Goal: Task Accomplishment & Management: Book appointment/travel/reservation

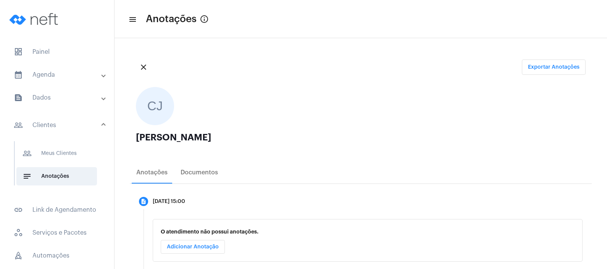
click at [37, 76] on mat-panel-title "calendar_month_outlined Agenda" at bounding box center [58, 74] width 88 height 9
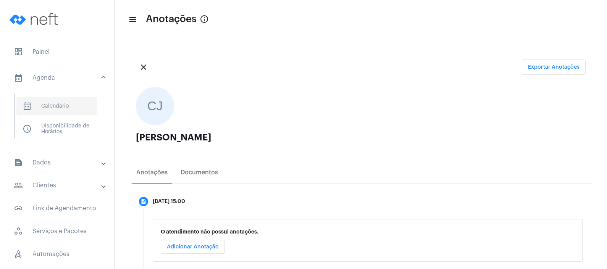
click at [49, 113] on span "calendar_month_outlined Calendário" at bounding box center [56, 106] width 81 height 18
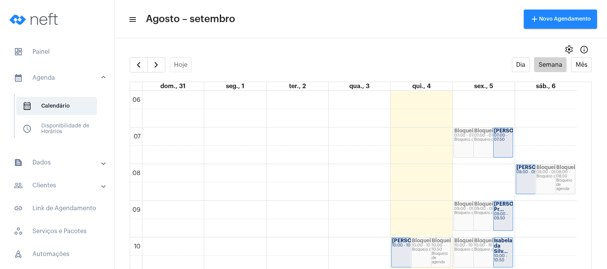
scroll to position [268, 0]
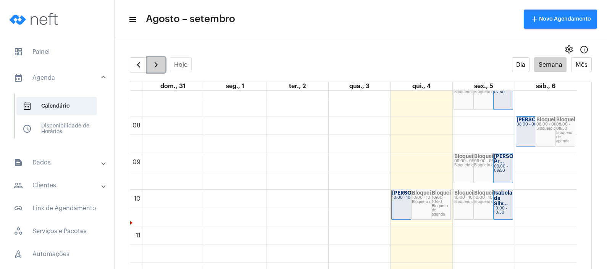
click at [154, 69] on span "button" at bounding box center [156, 64] width 9 height 9
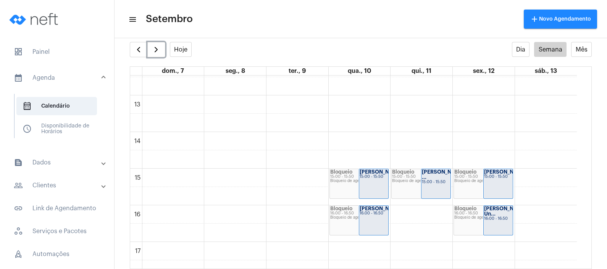
scroll to position [399, 0]
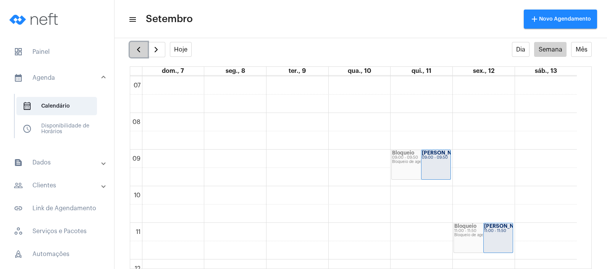
click at [139, 53] on span "button" at bounding box center [138, 49] width 9 height 9
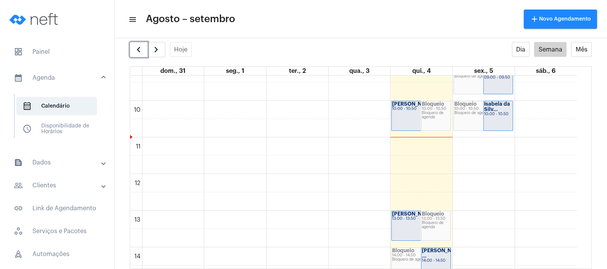
scroll to position [363, 0]
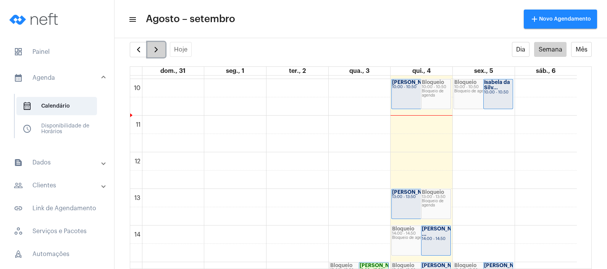
click at [155, 50] on span "button" at bounding box center [156, 49] width 9 height 9
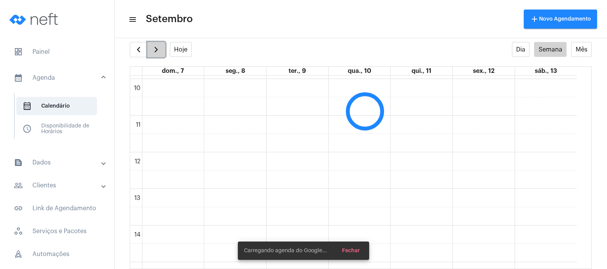
scroll to position [220, 0]
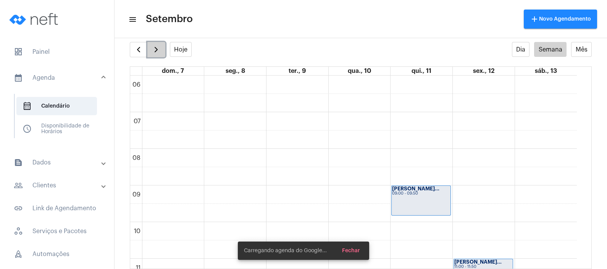
click at [155, 50] on span "button" at bounding box center [156, 49] width 9 height 9
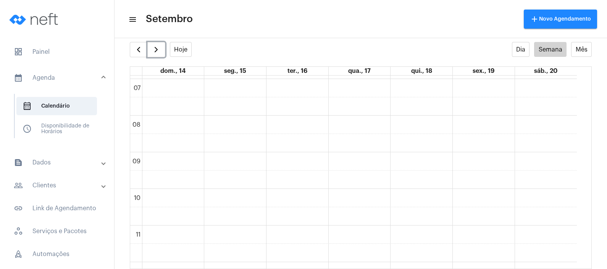
scroll to position [268, 0]
click at [138, 48] on span "button" at bounding box center [138, 49] width 9 height 9
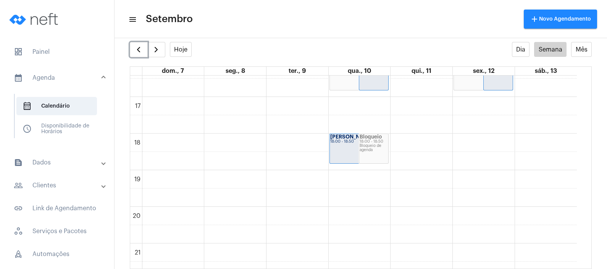
scroll to position [554, 0]
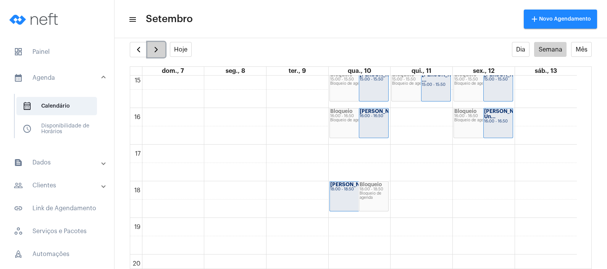
click at [156, 51] on span "button" at bounding box center [156, 49] width 9 height 9
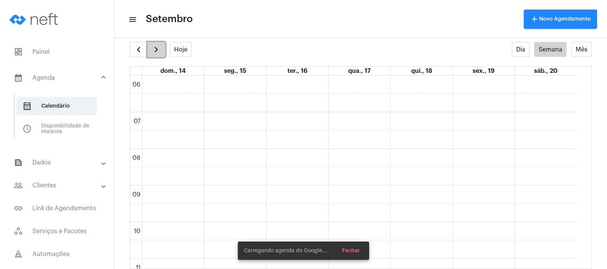
click at [156, 51] on span "button" at bounding box center [156, 49] width 9 height 9
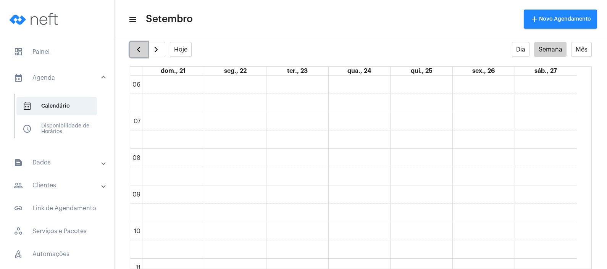
click at [144, 45] on button "button" at bounding box center [139, 49] width 18 height 15
click at [132, 51] on button "button" at bounding box center [139, 49] width 18 height 15
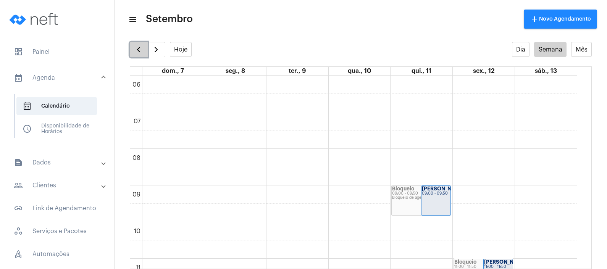
click at [139, 48] on span "button" at bounding box center [138, 49] width 9 height 9
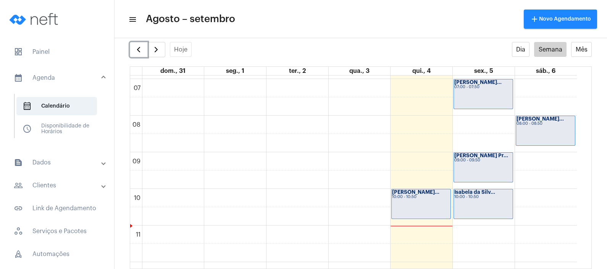
scroll to position [268, 0]
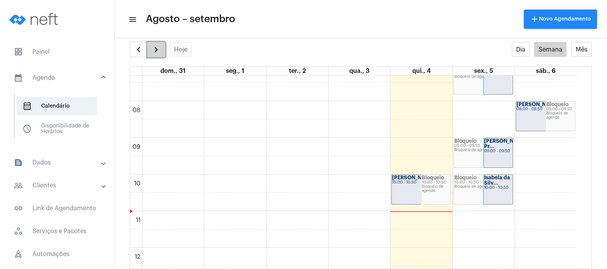
click at [155, 53] on span "button" at bounding box center [156, 49] width 9 height 9
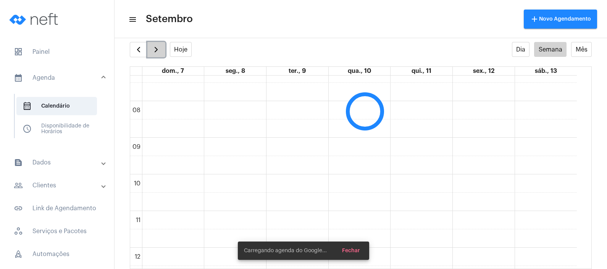
scroll to position [220, 0]
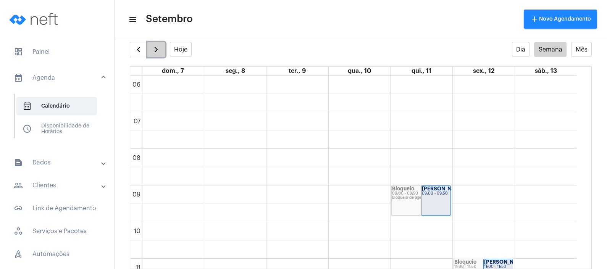
click at [155, 53] on span "button" at bounding box center [156, 49] width 9 height 9
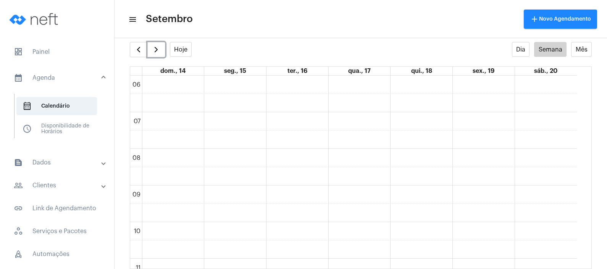
scroll to position [268, 0]
click at [432, 215] on div "00 01 02 03 04 05 06 07 08 09 10 11 12 13 14 15 16 17 18 19 20 21 22 23 Bloquei…" at bounding box center [353, 248] width 447 height 880
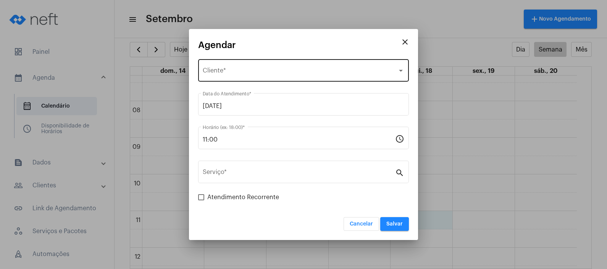
click at [291, 64] on div "Selecione o Cliente Cliente *" at bounding box center [304, 70] width 202 height 24
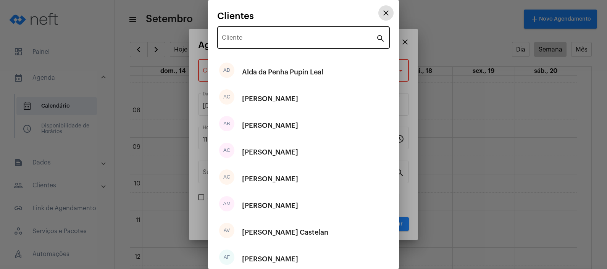
click at [297, 39] on input "Cliente" at bounding box center [299, 39] width 154 height 7
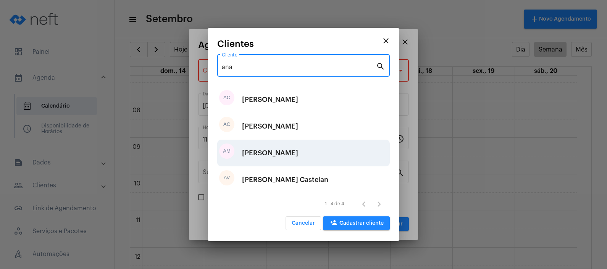
type input "ana"
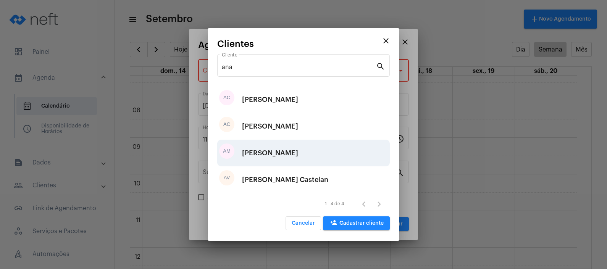
click at [293, 154] on div "[PERSON_NAME]" at bounding box center [270, 153] width 56 height 23
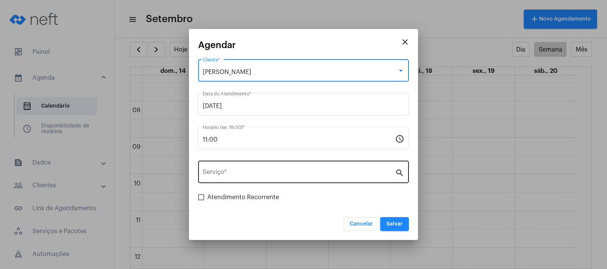
click at [283, 172] on input "Serviço *" at bounding box center [299, 173] width 192 height 7
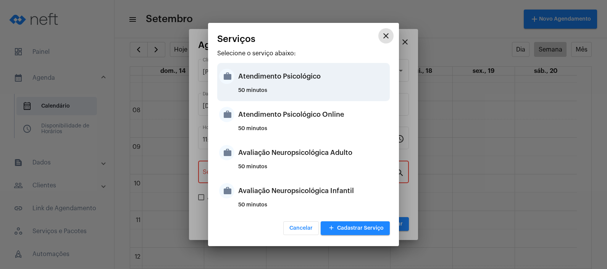
click at [326, 81] on div "Atendimento Psicológico" at bounding box center [313, 76] width 150 height 23
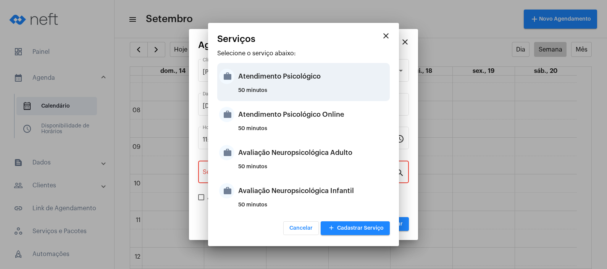
type input "Atendimento Psicológico"
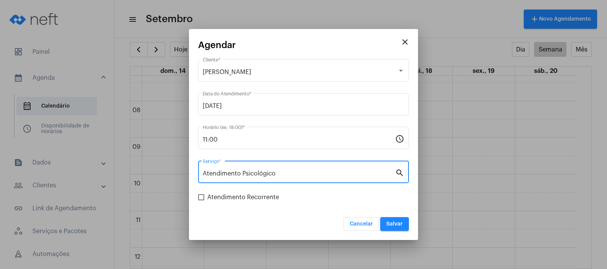
click at [398, 220] on button "Salvar" at bounding box center [394, 224] width 29 height 14
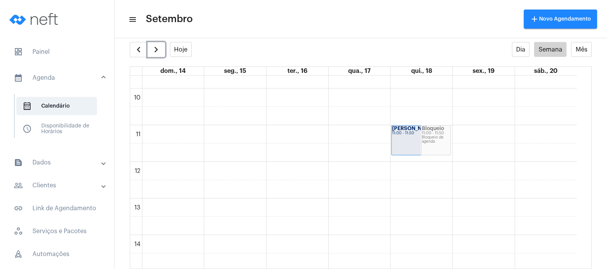
scroll to position [363, 0]
